Goal: Task Accomplishment & Management: Manage account settings

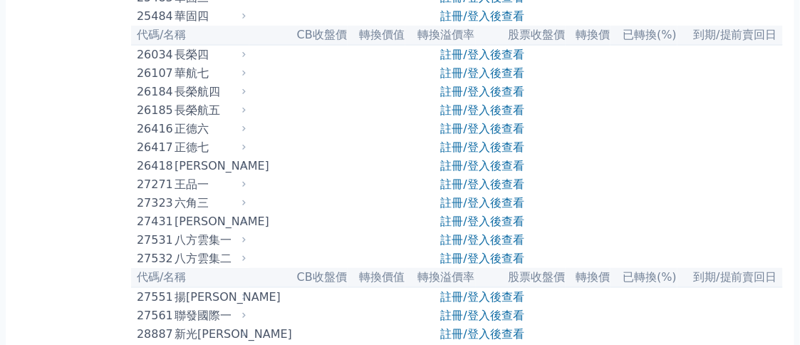
scroll to position [1637, 0]
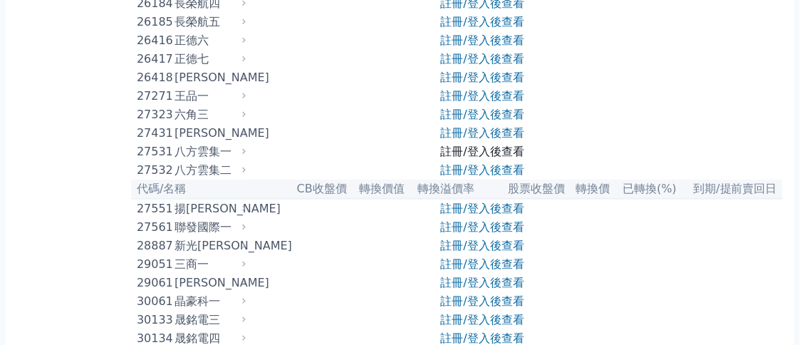
click at [474, 158] on link "註冊/登入後查看" at bounding box center [482, 152] width 83 height 14
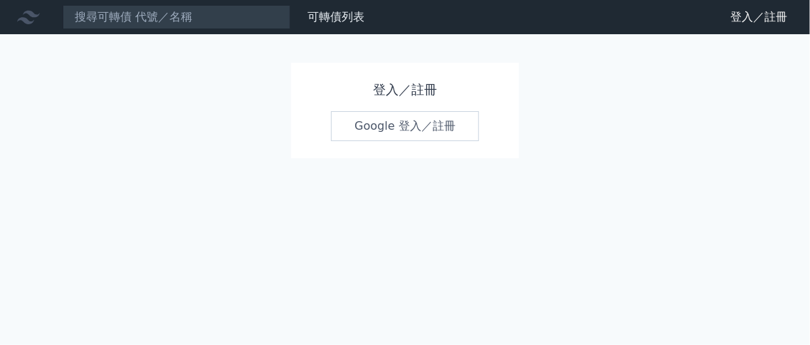
click at [391, 129] on link "Google 登入／註冊" at bounding box center [405, 126] width 148 height 30
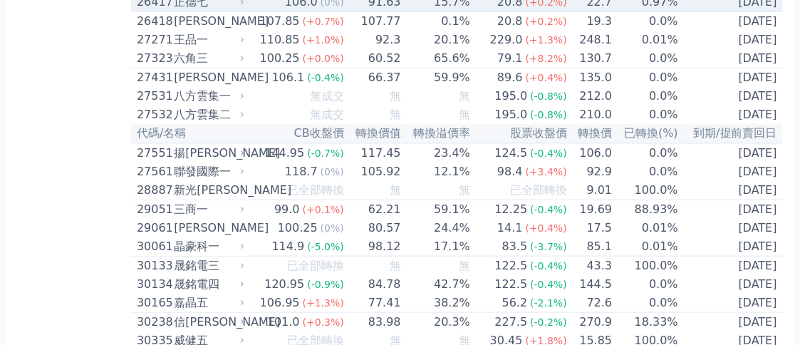
scroll to position [1709, 0]
